Goal: Task Accomplishment & Management: Use online tool/utility

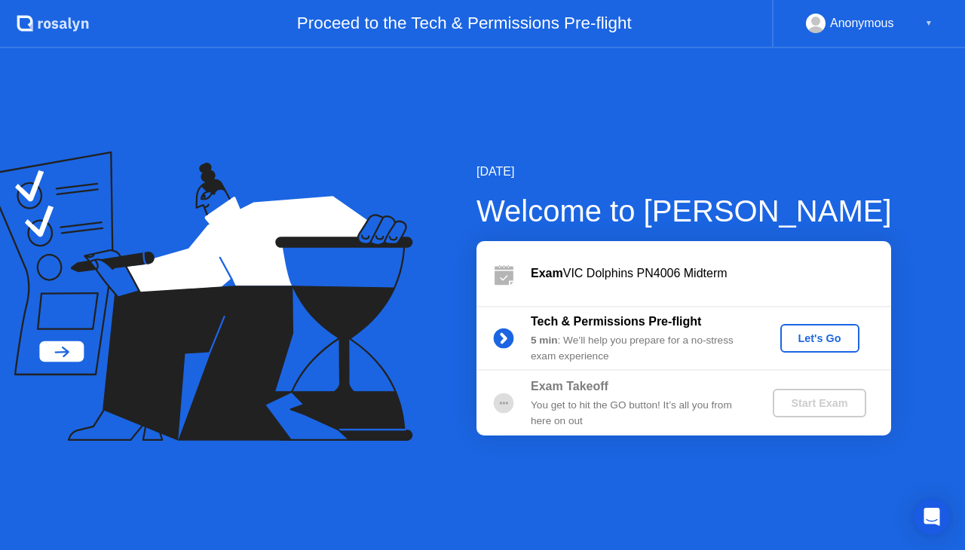
click at [809, 332] on div "Let's Go" at bounding box center [819, 338] width 67 height 12
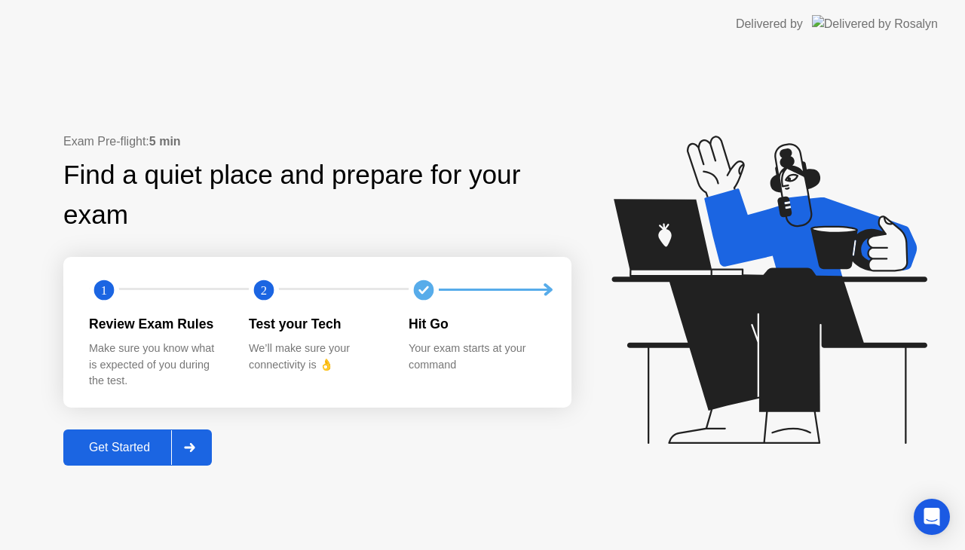
click at [147, 452] on div "Get Started" at bounding box center [119, 448] width 103 height 14
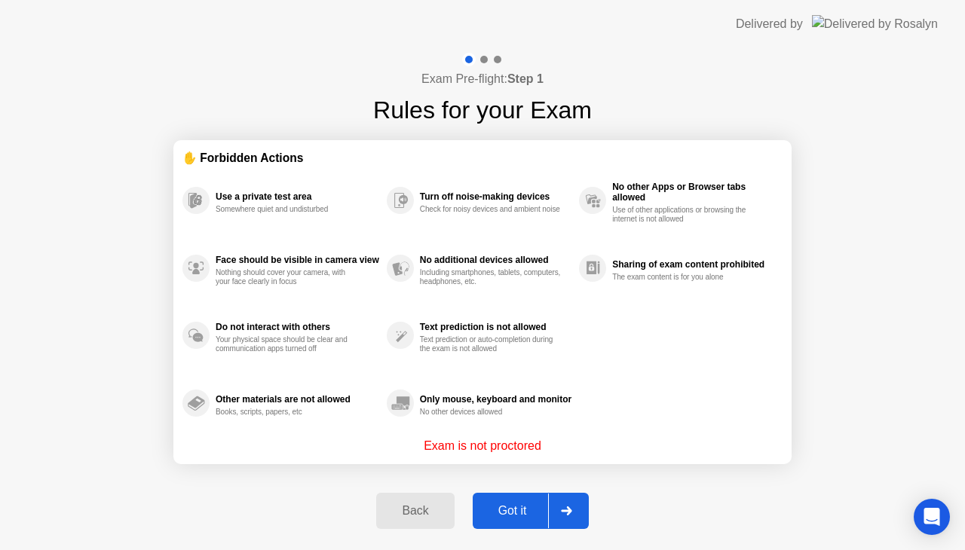
click at [518, 515] on div "Got it" at bounding box center [512, 511] width 71 height 14
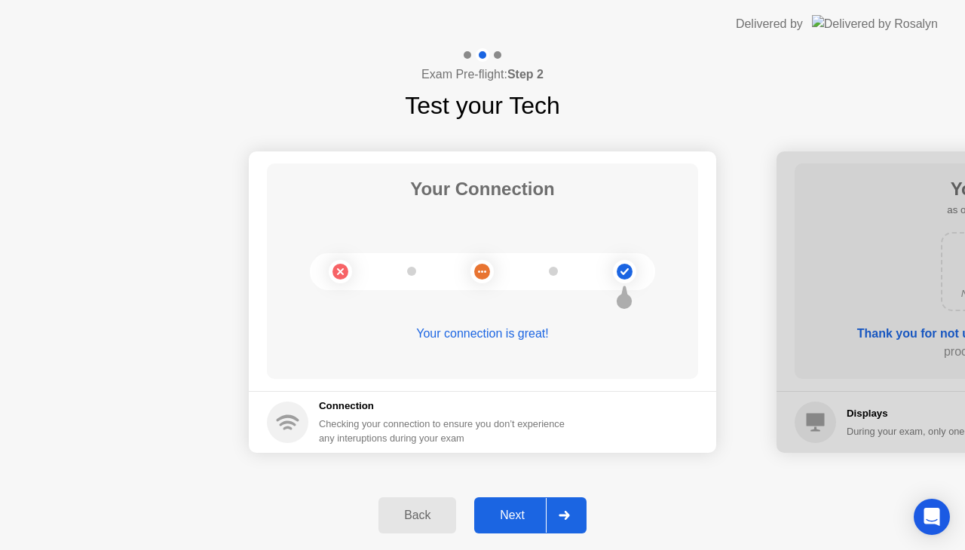
click at [518, 515] on div "Next" at bounding box center [512, 516] width 67 height 14
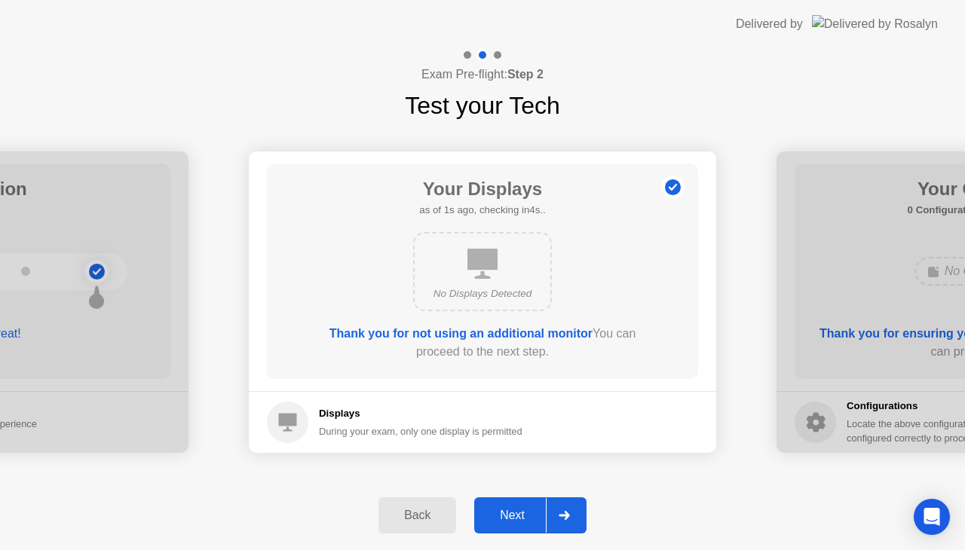
click at [518, 515] on div "Next" at bounding box center [512, 516] width 67 height 14
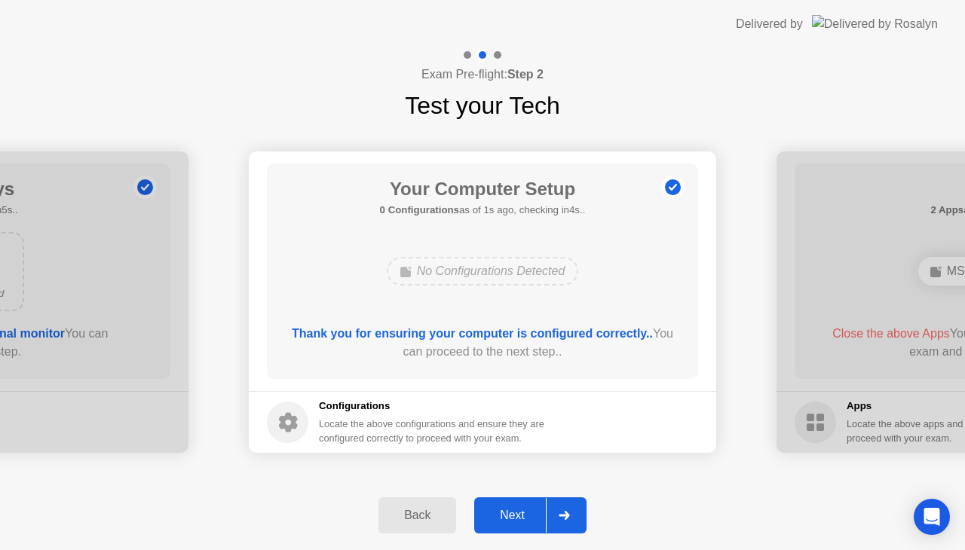
click at [518, 515] on div "Next" at bounding box center [512, 516] width 67 height 14
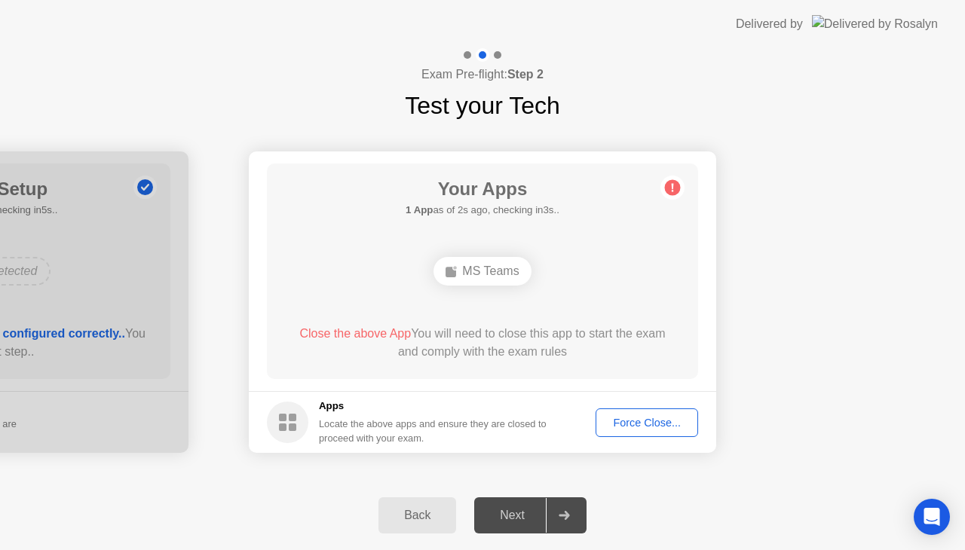
click at [638, 424] on div "Force Close..." at bounding box center [647, 423] width 92 height 12
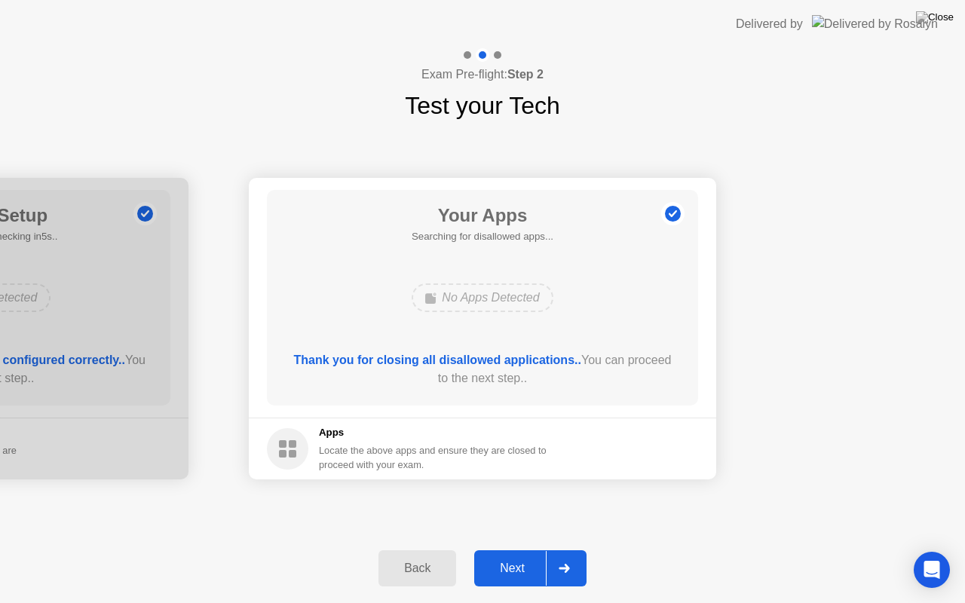
click at [517, 549] on button "Next" at bounding box center [530, 568] width 112 height 36
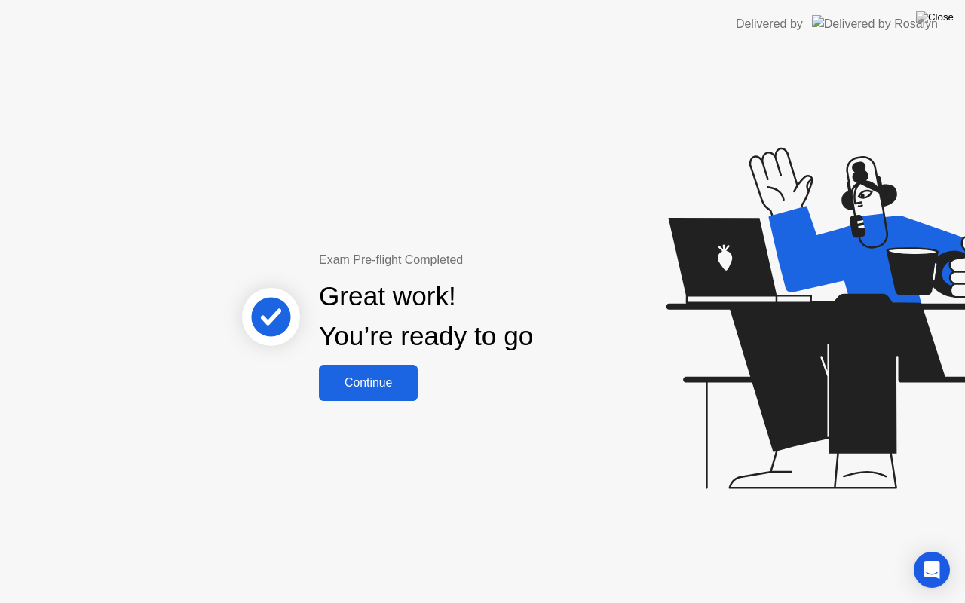
click at [389, 378] on div "Continue" at bounding box center [368, 383] width 90 height 14
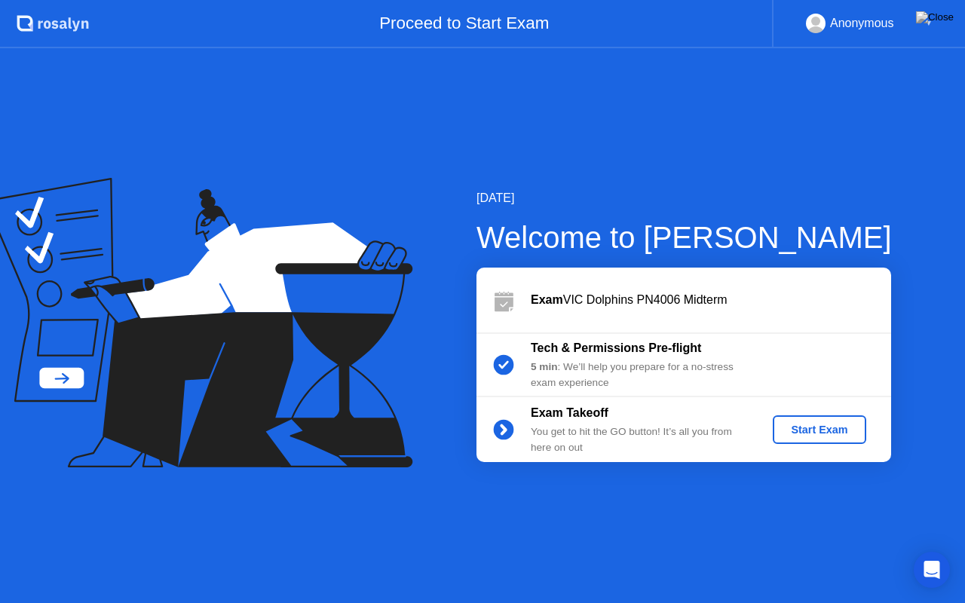
click at [791, 433] on div "Start Exam" at bounding box center [819, 430] width 81 height 12
